Goal: Information Seeking & Learning: Learn about a topic

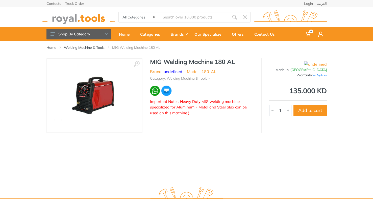
type input "m"
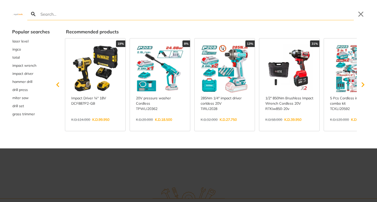
type input "i"
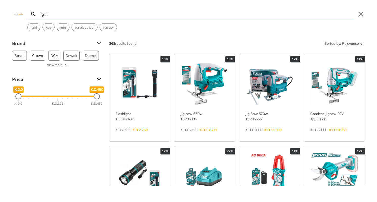
click at [151, 18] on input "ig" at bounding box center [196, 14] width 314 height 12
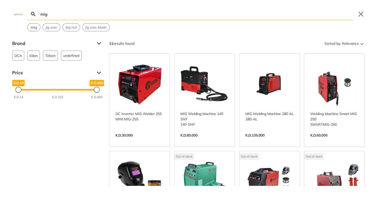
type input "mig"
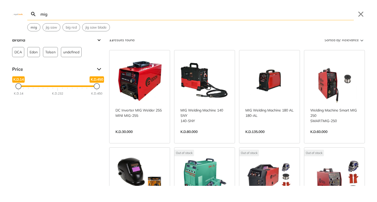
scroll to position [6, 0]
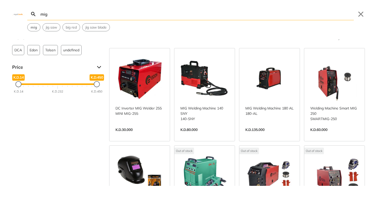
click at [327, 135] on link "View more →" at bounding box center [334, 135] width 48 height 0
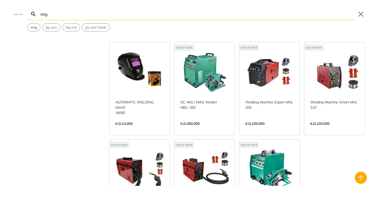
scroll to position [110, 0]
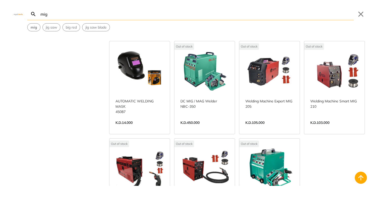
click at [329, 128] on link "View more →" at bounding box center [334, 128] width 48 height 0
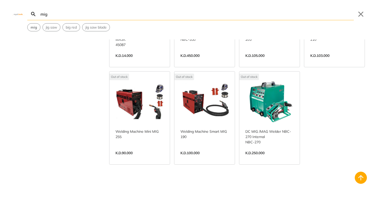
scroll to position [178, 0]
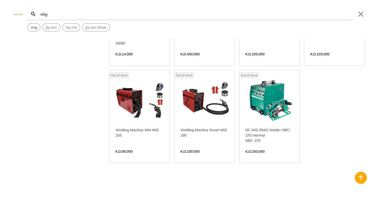
click at [139, 157] on link "View more →" at bounding box center [139, 157] width 48 height 0
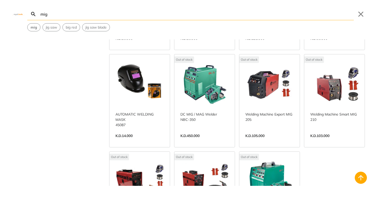
scroll to position [90, 0]
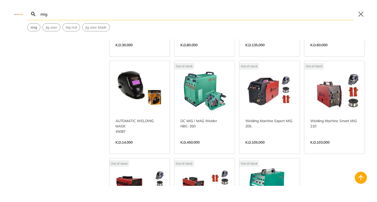
click at [260, 148] on link "View more →" at bounding box center [269, 148] width 48 height 0
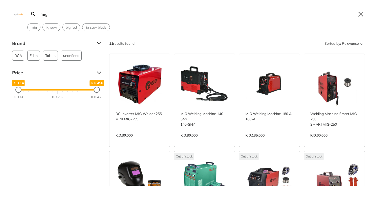
scroll to position [0, 0]
click at [326, 141] on link "View more →" at bounding box center [334, 141] width 48 height 0
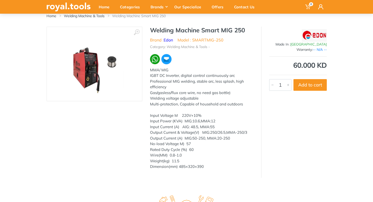
scroll to position [32, 0]
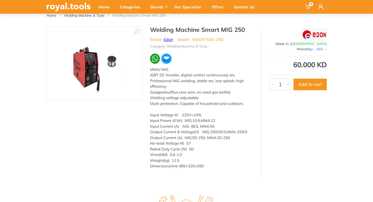
click at [168, 39] on link "Edon" at bounding box center [168, 39] width 9 height 5
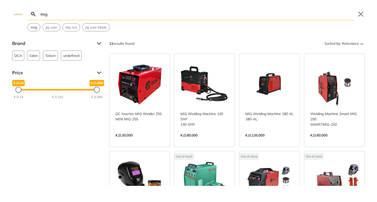
click at [61, 16] on input "mig" at bounding box center [196, 14] width 314 height 12
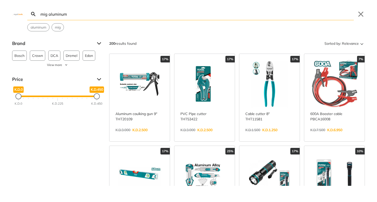
type input "mig aluminum"
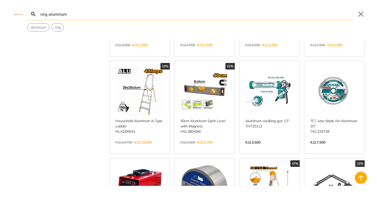
scroll to position [183, 0]
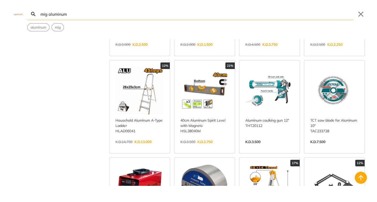
click at [329, 147] on link "View more →" at bounding box center [334, 147] width 48 height 0
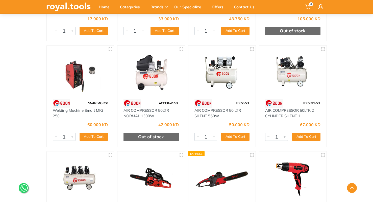
scroll to position [601, 0]
click at [85, 111] on link "Welding Machine Smart MIG 250" at bounding box center [78, 113] width 50 height 11
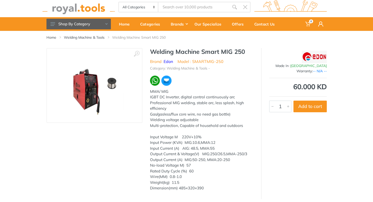
scroll to position [10, 0]
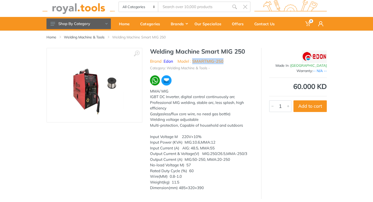
drag, startPoint x: 193, startPoint y: 61, endPoint x: 228, endPoint y: 61, distance: 34.9
click at [228, 61] on ul "Brand : Edon Model : SMARTMIG-250" at bounding box center [202, 61] width 104 height 6
copy li "SMARTMIG-250"
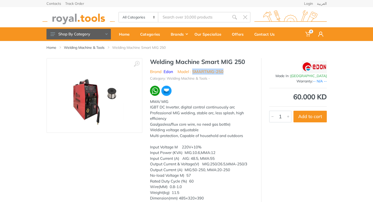
scroll to position [0, 0]
click at [91, 91] on img at bounding box center [95, 96] width 64 height 64
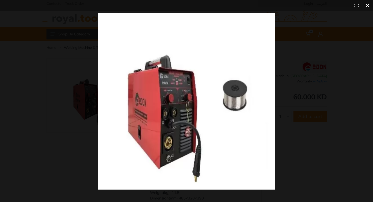
click at [285, 102] on div at bounding box center [281, 112] width 367 height 199
